Goal: Information Seeking & Learning: Check status

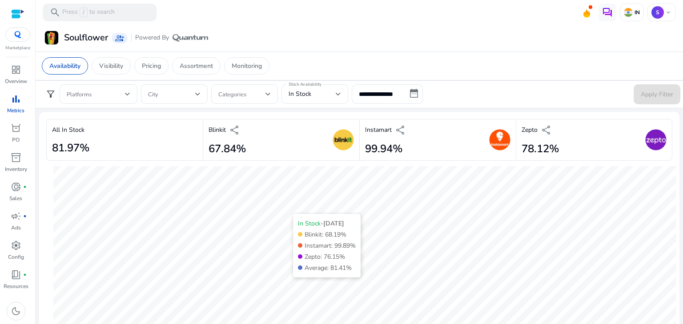
scroll to position [1, 0]
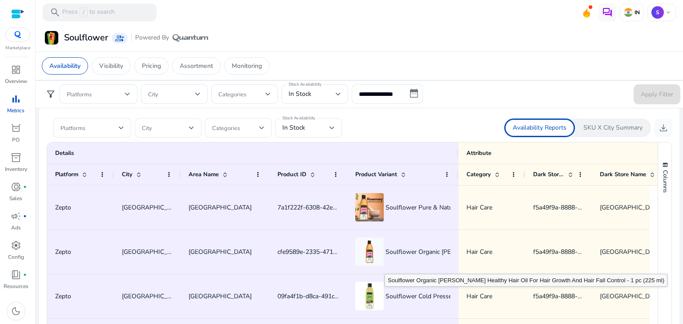
scroll to position [533, 0]
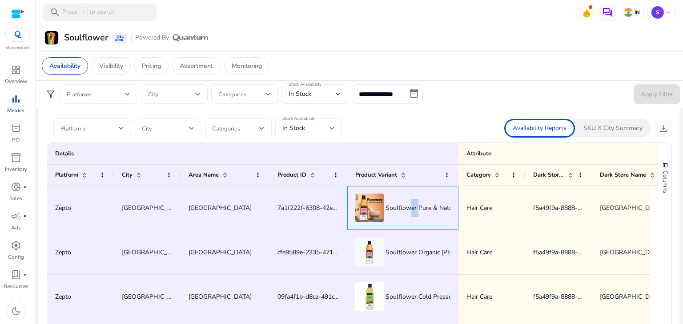
drag, startPoint x: 374, startPoint y: 162, endPoint x: 378, endPoint y: 192, distance: 30.4
click at [378, 192] on div "Soulflower Pure & Natural [PERSON_NAME] Healthy Hair Oil For Hair Growth And Ha…" at bounding box center [402, 208] width 111 height 44
click at [152, 66] on p "Pricing" at bounding box center [151, 65] width 19 height 9
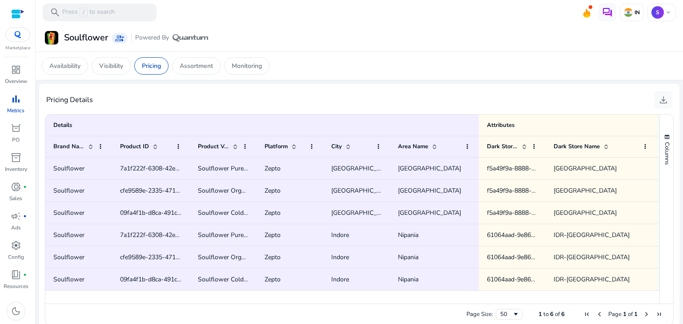
scroll to position [569, 0]
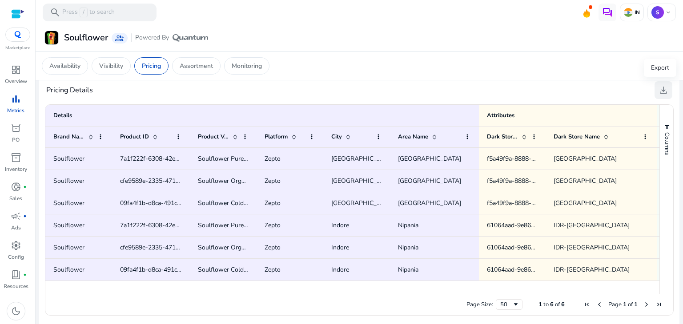
click at [654, 86] on button "download" at bounding box center [663, 90] width 18 height 18
click at [661, 34] on div "Soulflower group_add Powered By" at bounding box center [359, 38] width 640 height 16
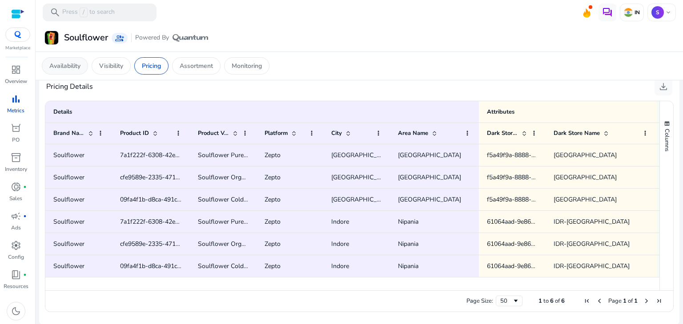
click at [72, 62] on p "Availability" at bounding box center [64, 65] width 31 height 9
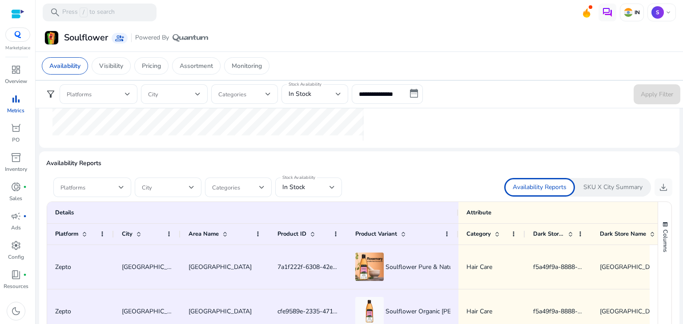
scroll to position [82, 0]
